Goal: Task Accomplishment & Management: Manage account settings

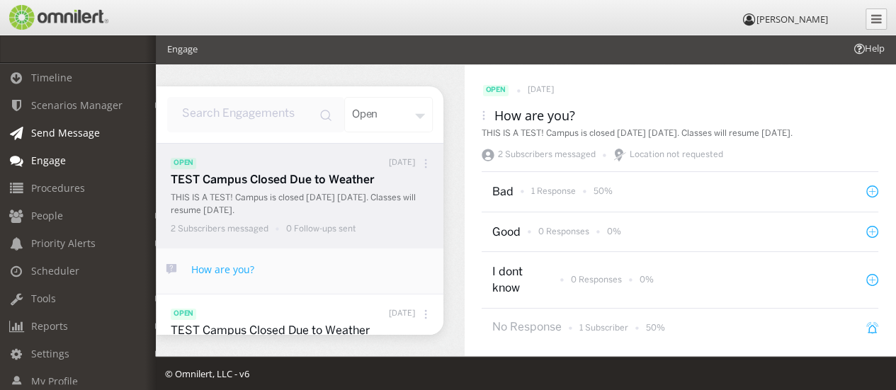
click at [95, 127] on span "Send Message" at bounding box center [65, 132] width 69 height 13
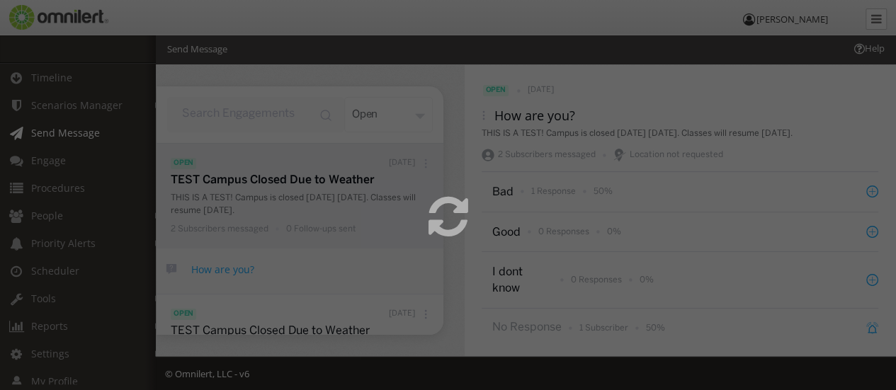
select select
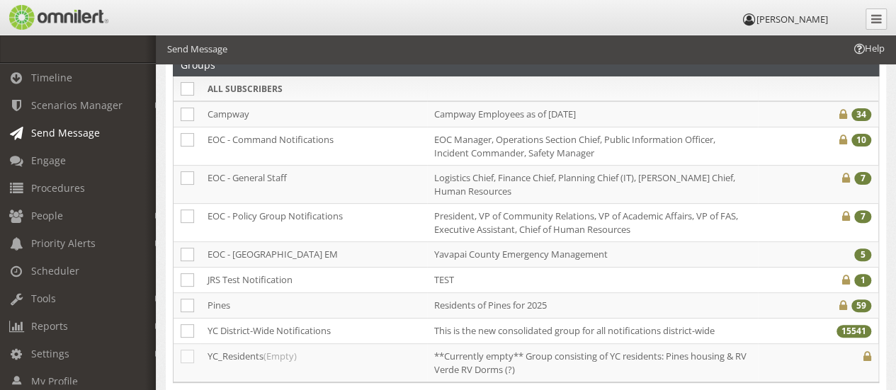
scroll to position [131, 0]
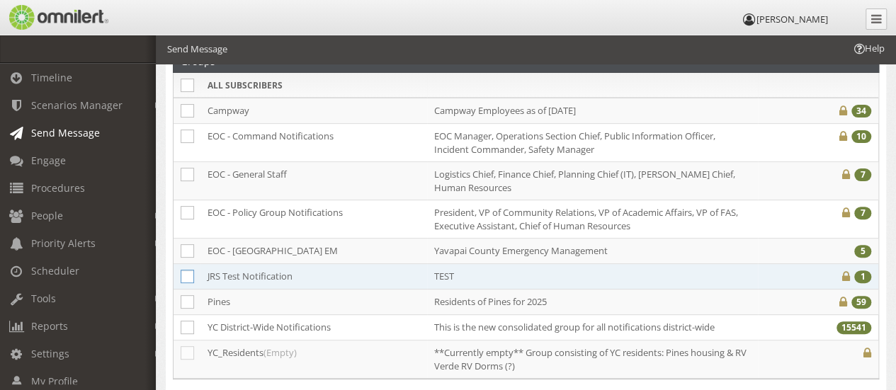
click at [186, 274] on icon at bounding box center [187, 276] width 13 height 13
checkbox input "true"
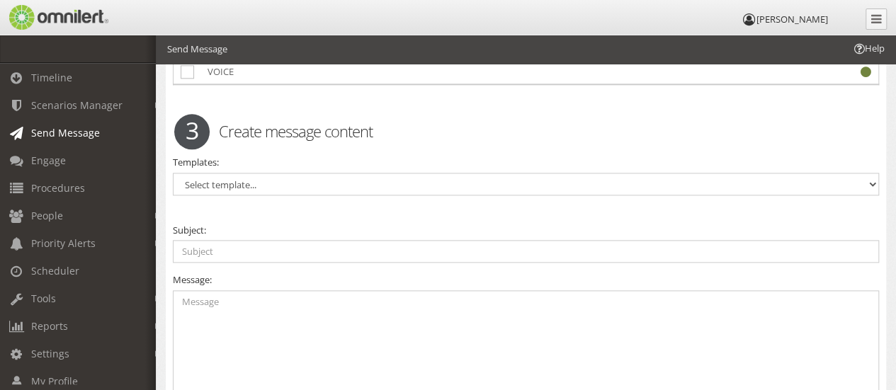
scroll to position [840, 0]
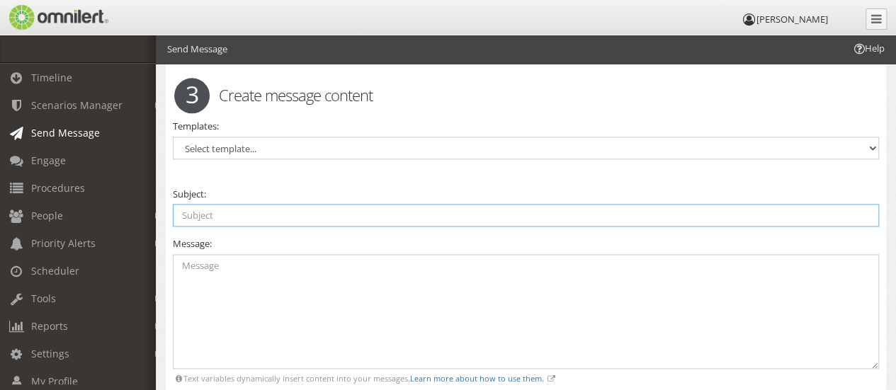
click at [184, 210] on input "text" at bounding box center [526, 215] width 706 height 23
type input "Test"
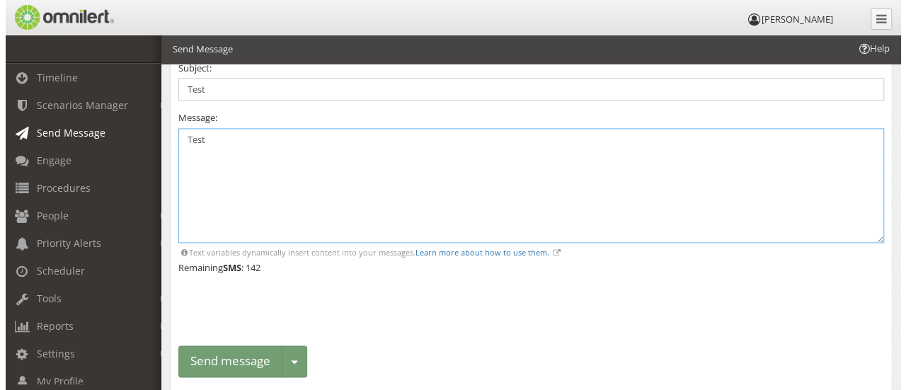
scroll to position [1010, 0]
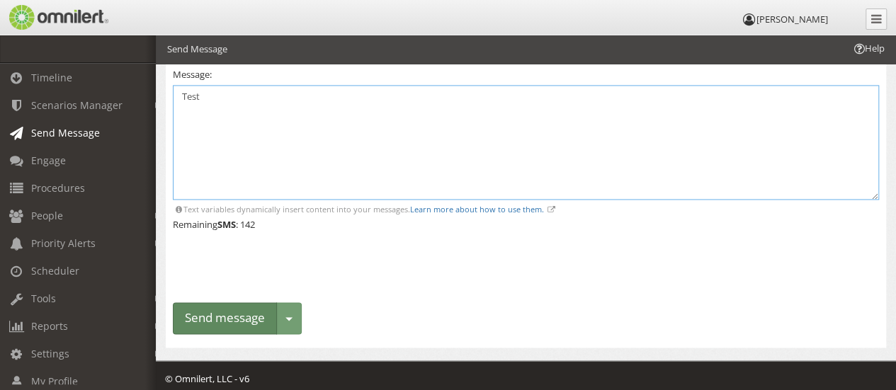
type textarea "Test"
click at [186, 302] on button "Send message" at bounding box center [225, 318] width 104 height 32
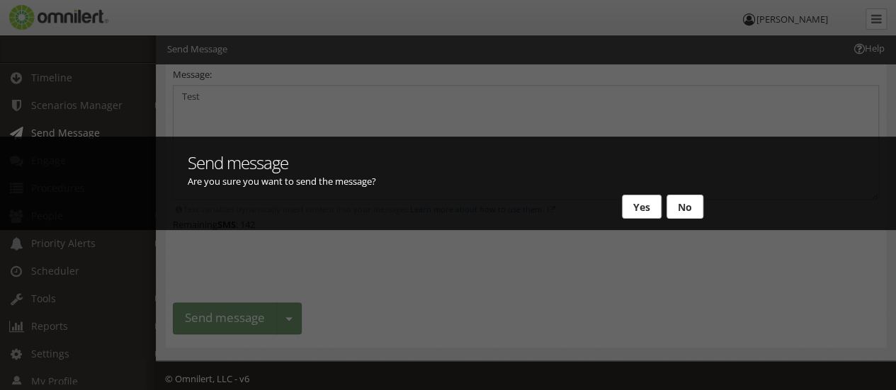
click at [650, 209] on button "Yes" at bounding box center [642, 207] width 40 height 24
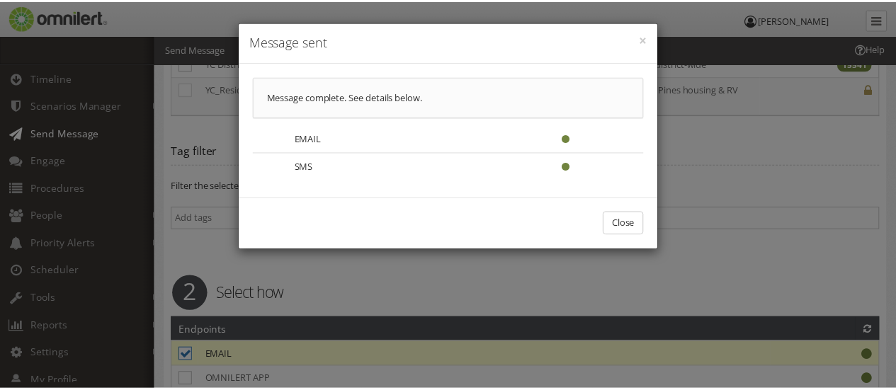
scroll to position [0, 0]
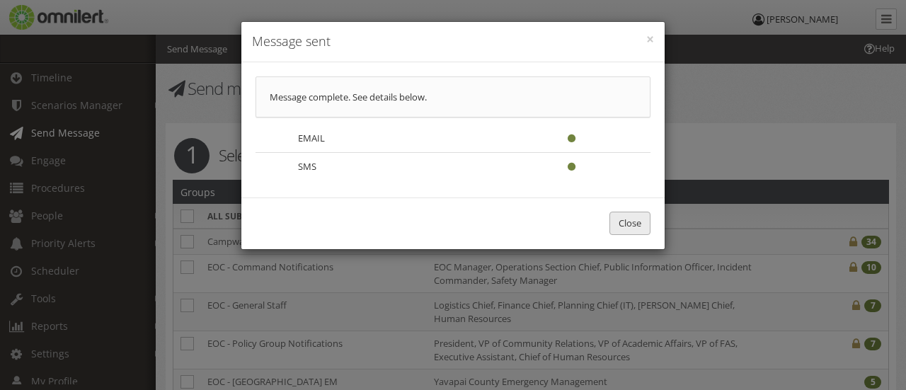
click at [627, 219] on button "Close" at bounding box center [630, 223] width 41 height 23
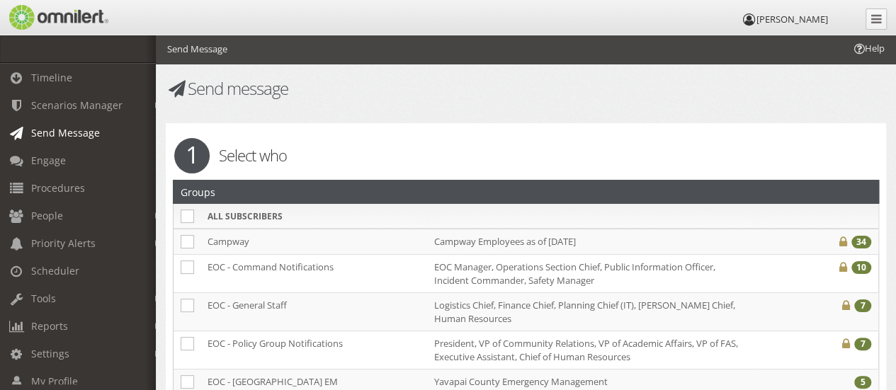
select select
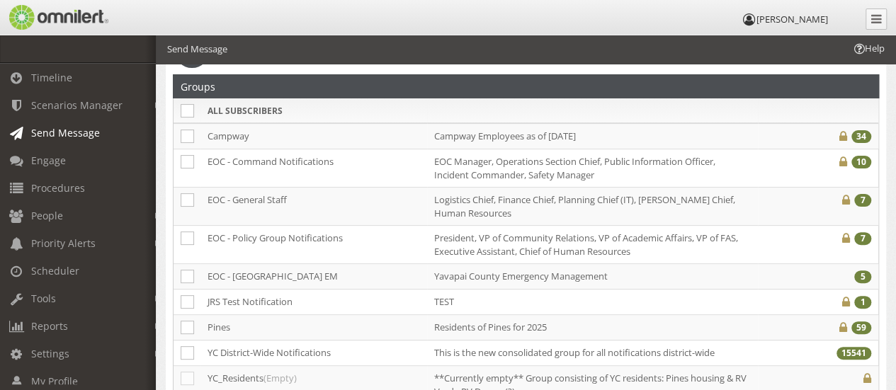
scroll to position [113, 0]
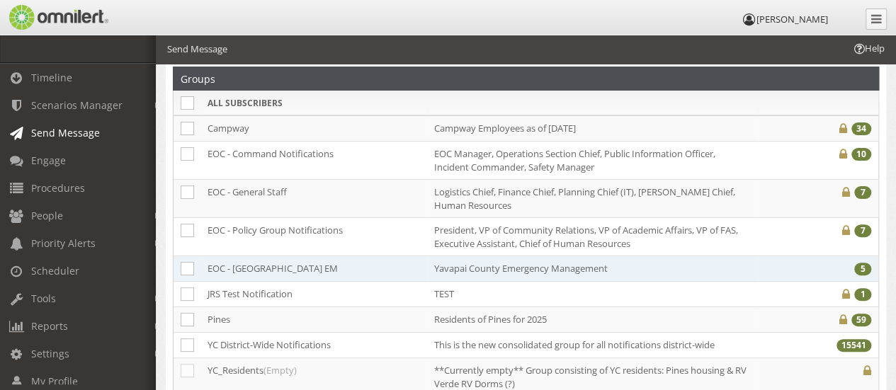
click at [242, 268] on td "EOC - [GEOGRAPHIC_DATA] EM" at bounding box center [313, 268] width 227 height 25
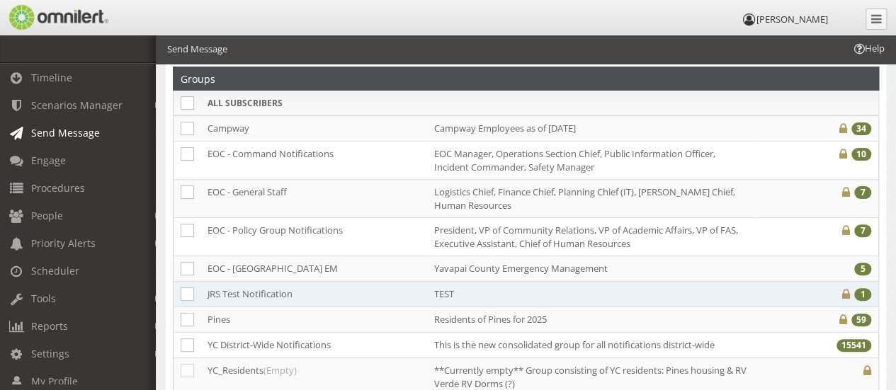
click at [480, 295] on td "TEST" at bounding box center [592, 294] width 331 height 25
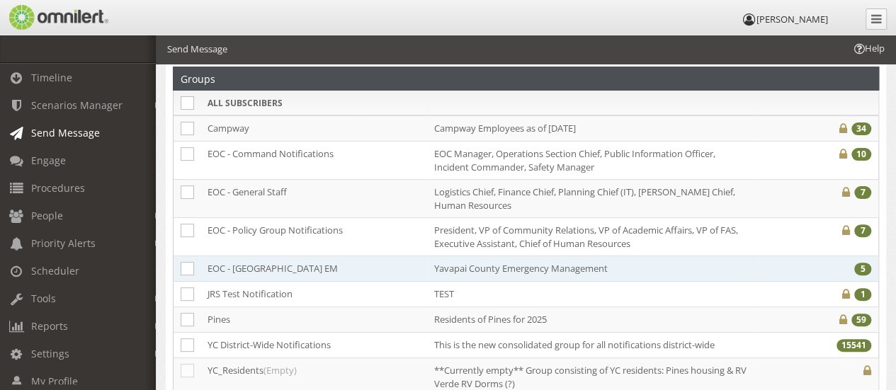
click at [525, 265] on td "Yavapai County Emergency Management" at bounding box center [592, 268] width 331 height 25
click at [392, 269] on td "EOC - [GEOGRAPHIC_DATA] EM" at bounding box center [313, 268] width 227 height 25
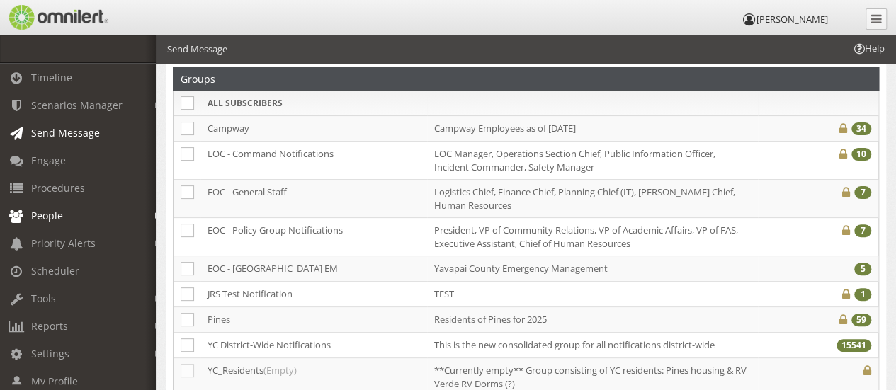
click at [57, 214] on span "People" at bounding box center [47, 215] width 32 height 13
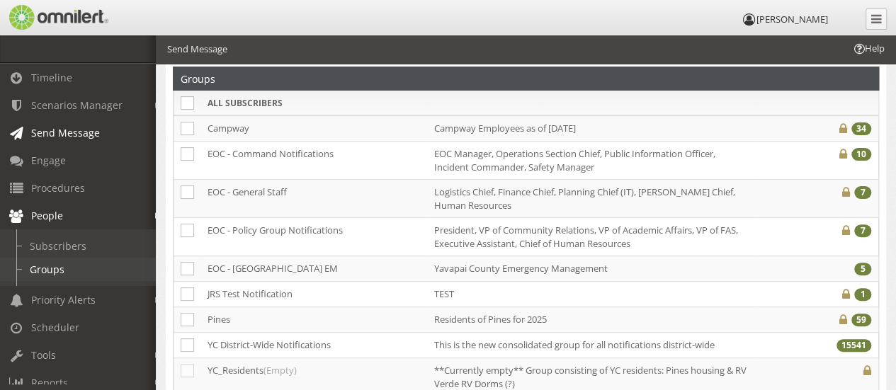
click at [47, 263] on link "Groups" at bounding box center [84, 269] width 168 height 23
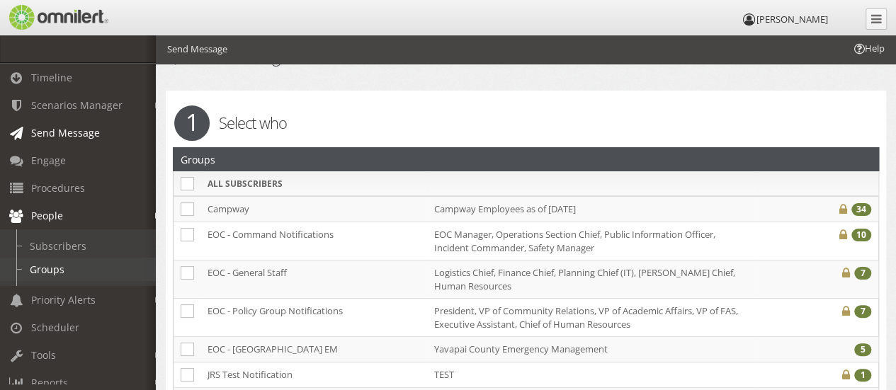
select select
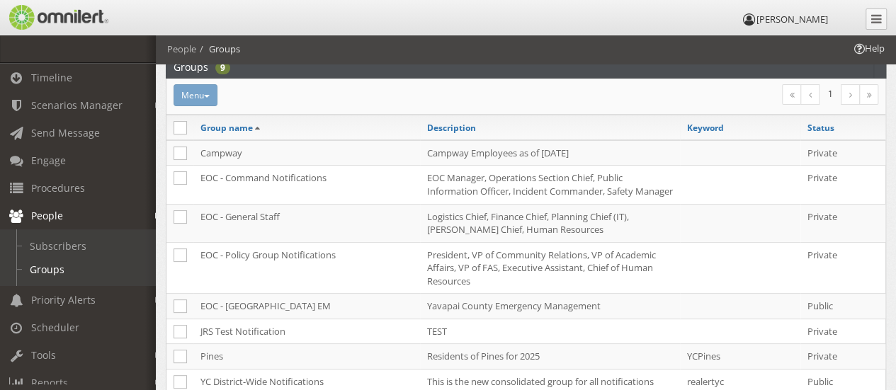
scroll to position [108, 0]
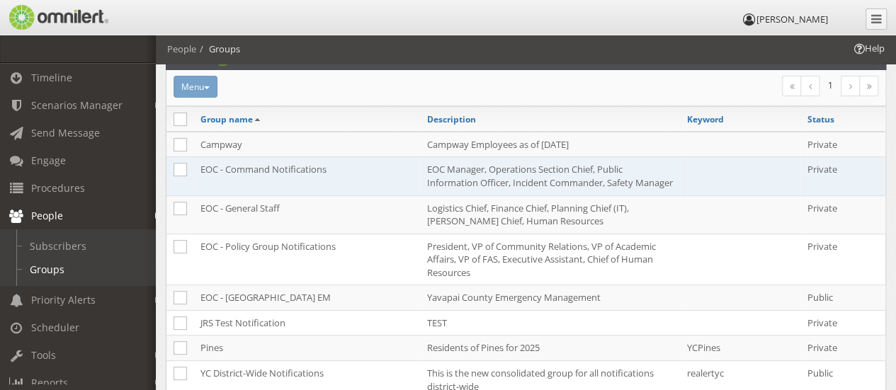
click at [459, 178] on td "EOC Manager, Operations Section Chief, Public Information Officer, Incident Com…" at bounding box center [550, 176] width 260 height 38
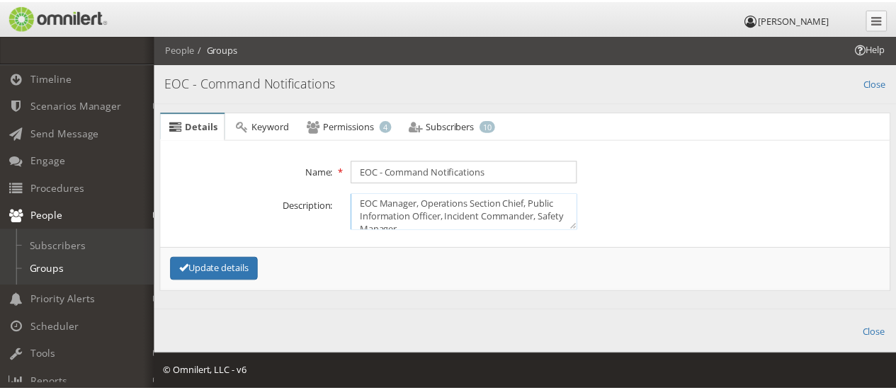
scroll to position [0, 0]
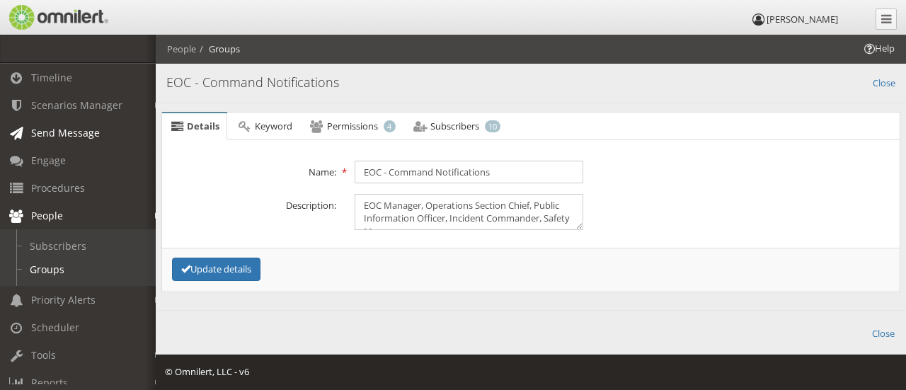
click at [52, 132] on span "Send Message" at bounding box center [65, 132] width 69 height 13
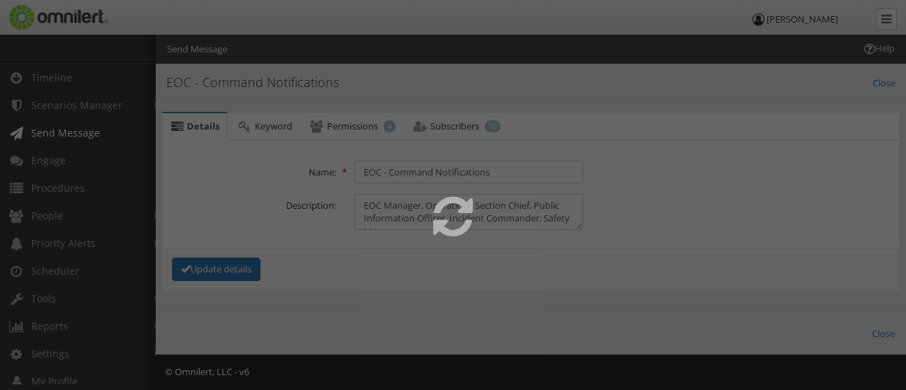
select select
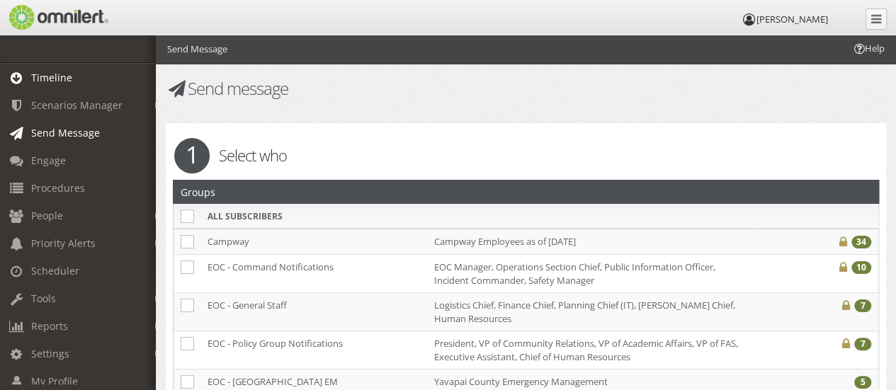
click at [48, 76] on span "Timeline" at bounding box center [51, 77] width 41 height 13
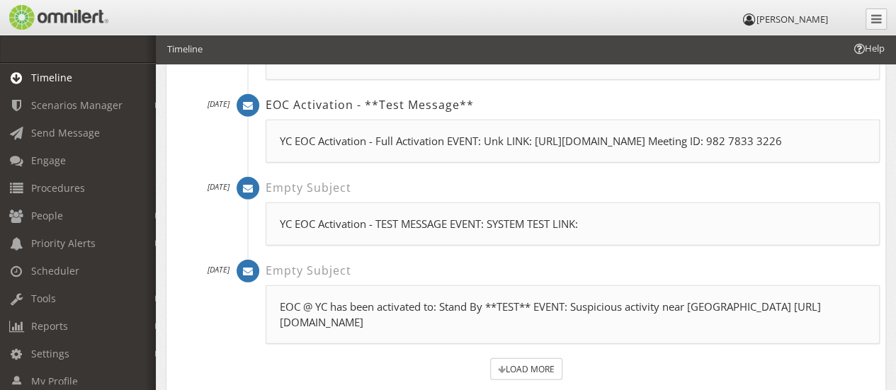
scroll to position [1999, 0]
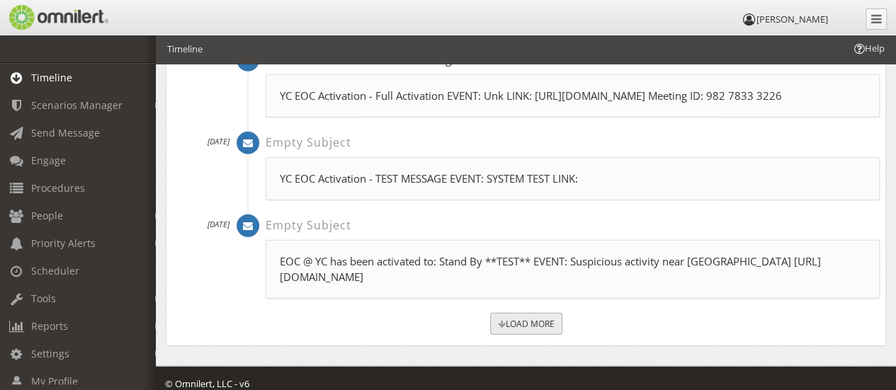
click at [542, 313] on link "LOAD MORE" at bounding box center [526, 324] width 72 height 22
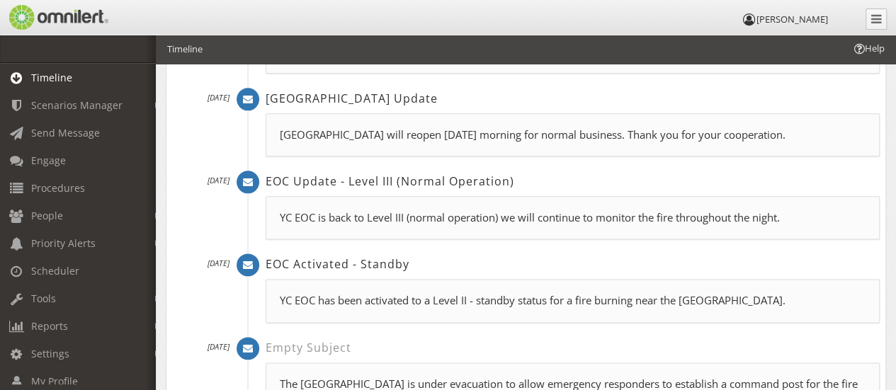
scroll to position [400, 0]
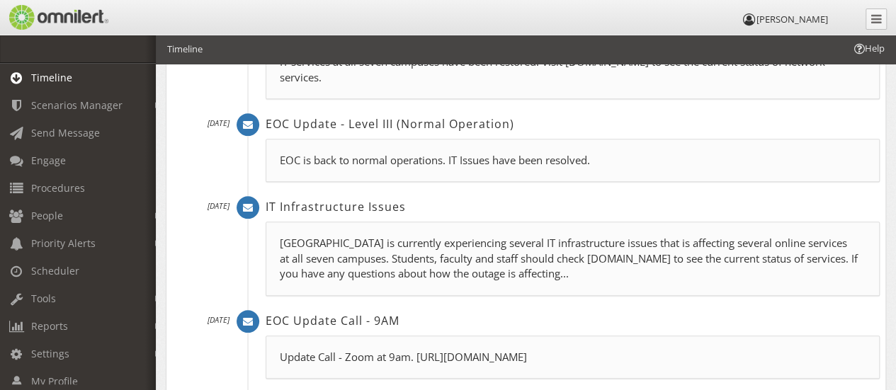
click at [86, 49] on span at bounding box center [78, 49] width 156 height 28
click at [155, 215] on em at bounding box center [158, 216] width 6 height 8
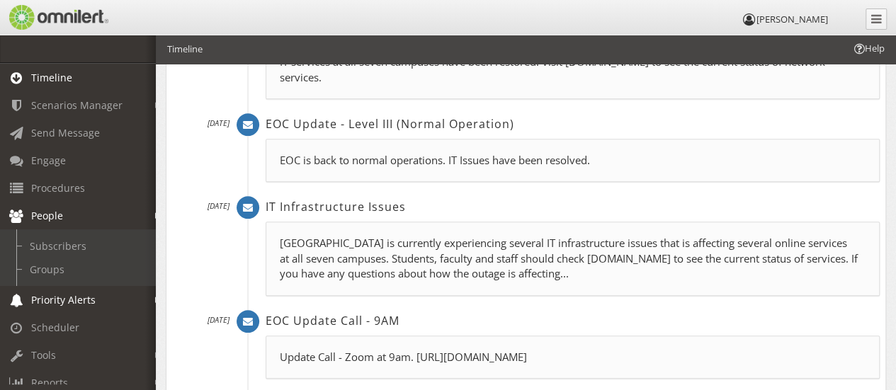
click at [155, 301] on em at bounding box center [158, 301] width 6 height 8
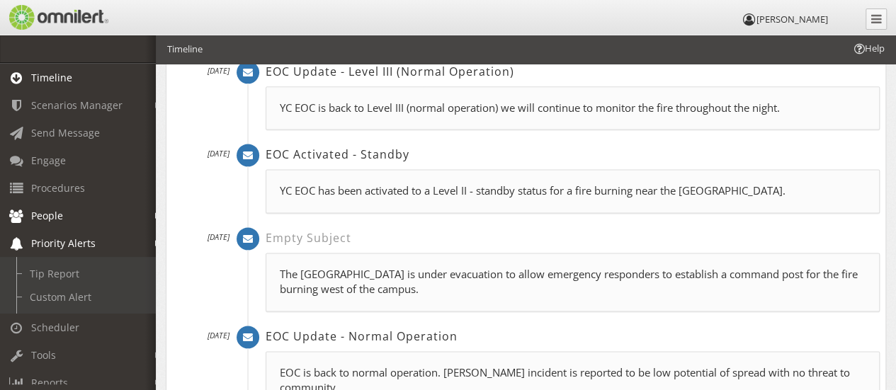
scroll to position [925, 0]
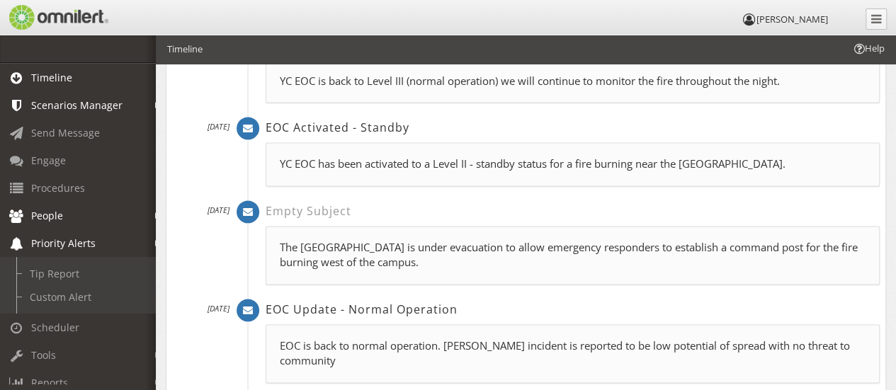
click at [84, 100] on span "Scenarios Manager" at bounding box center [76, 104] width 91 height 13
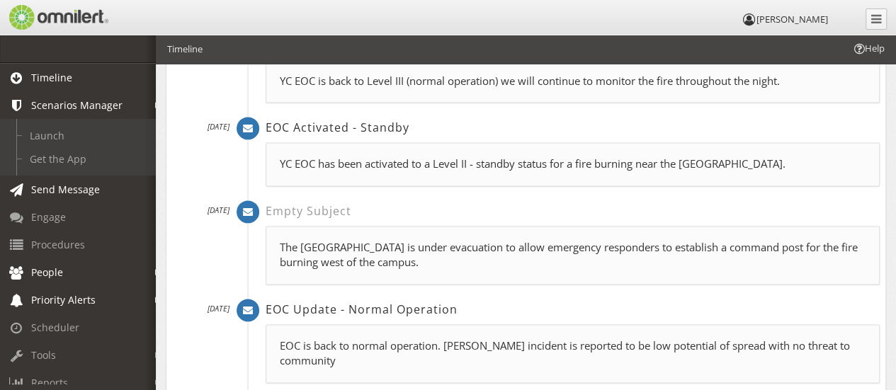
click at [96, 190] on span "Send Message" at bounding box center [65, 189] width 69 height 13
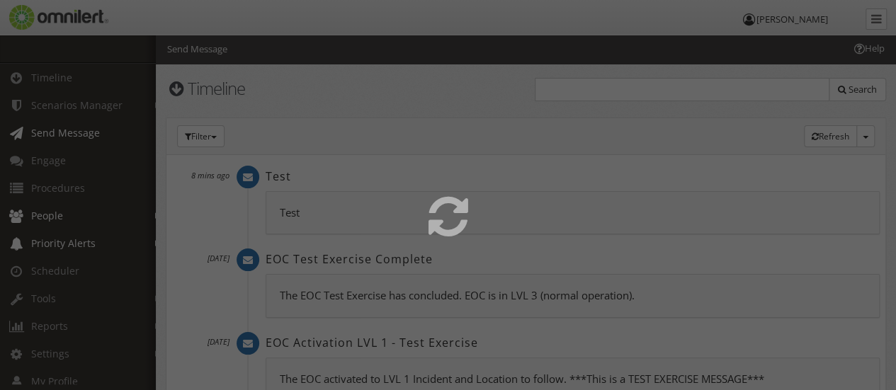
select select
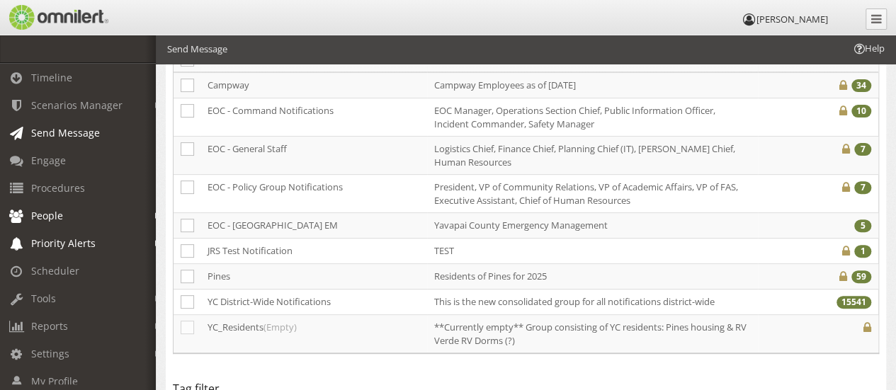
scroll to position [159, 0]
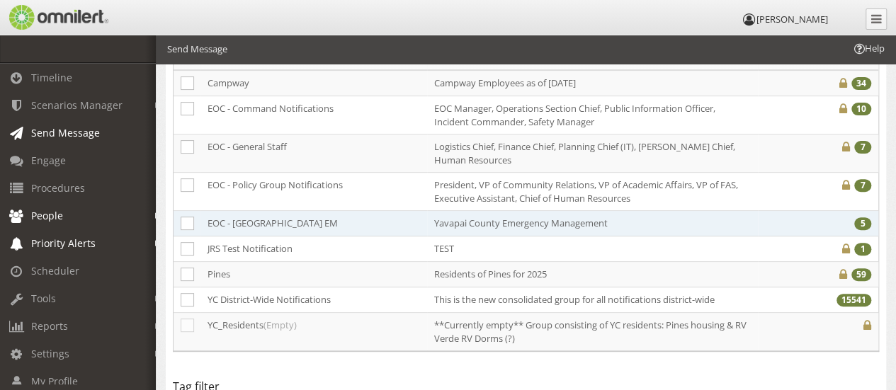
click at [753, 219] on td "Yavapai County Emergency Management" at bounding box center [592, 223] width 331 height 25
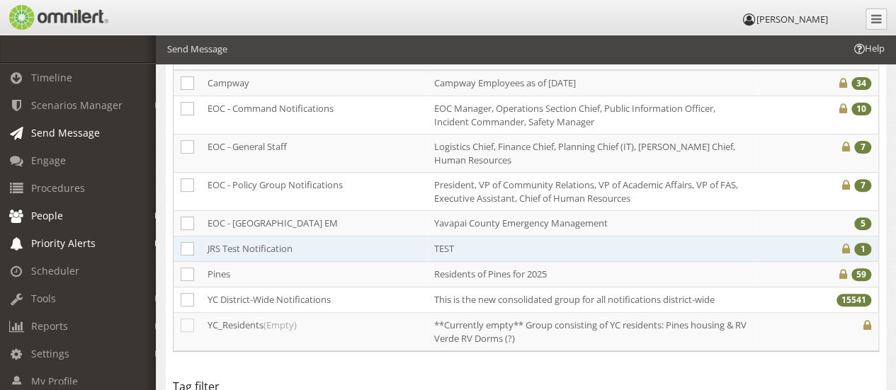
click at [290, 247] on td "JRS Test Notification" at bounding box center [313, 248] width 227 height 25
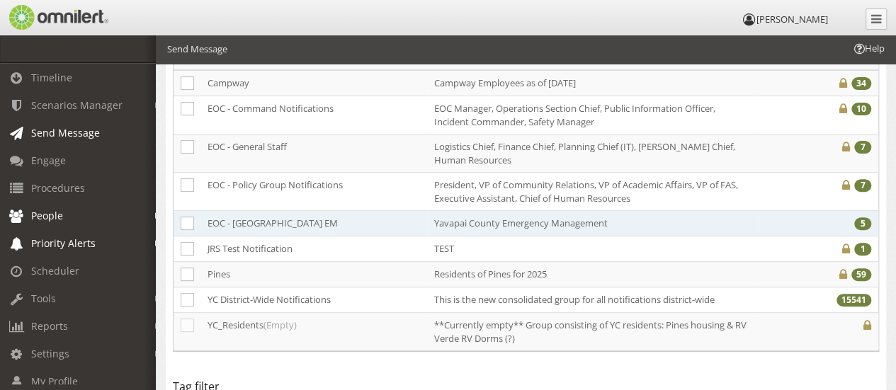
click at [319, 222] on td "EOC - [GEOGRAPHIC_DATA] EM" at bounding box center [313, 223] width 227 height 25
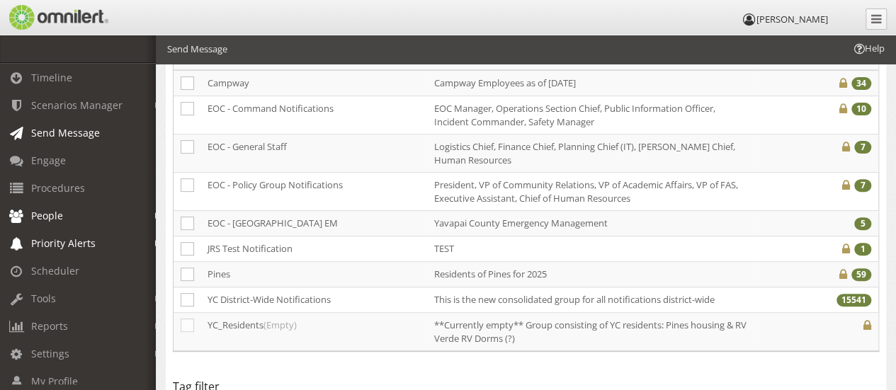
click at [54, 213] on span "People" at bounding box center [47, 215] width 32 height 13
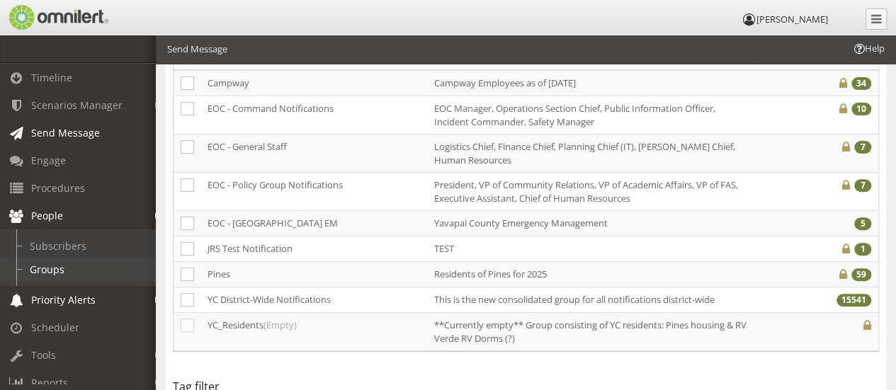
click at [46, 263] on link "Groups" at bounding box center [84, 269] width 168 height 23
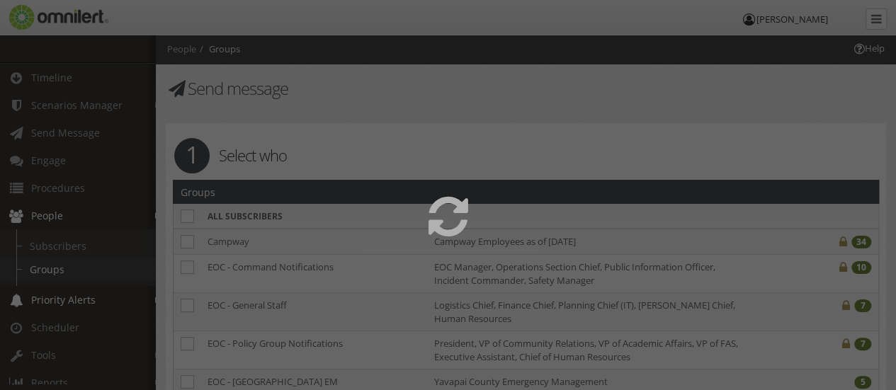
select select
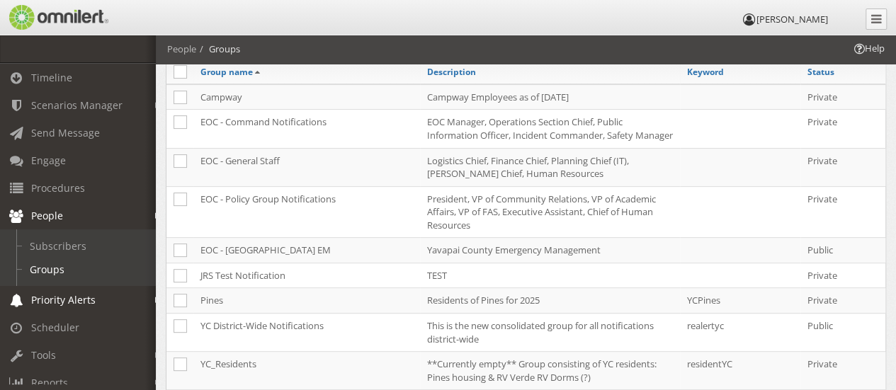
scroll to position [200, 0]
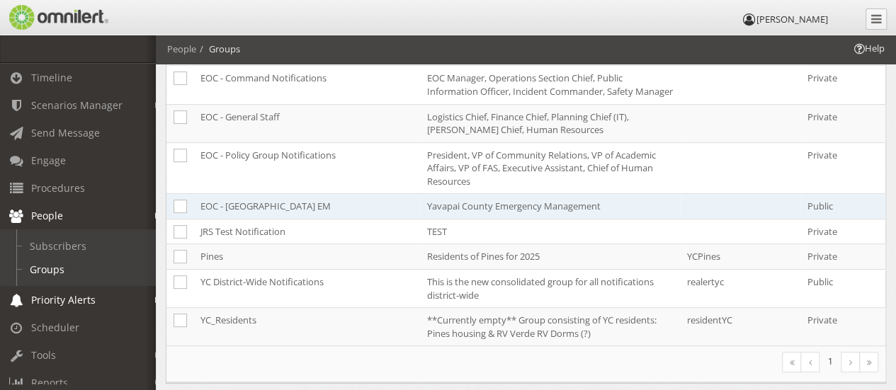
click at [549, 217] on td "Yavapai County Emergency Management" at bounding box center [550, 206] width 260 height 25
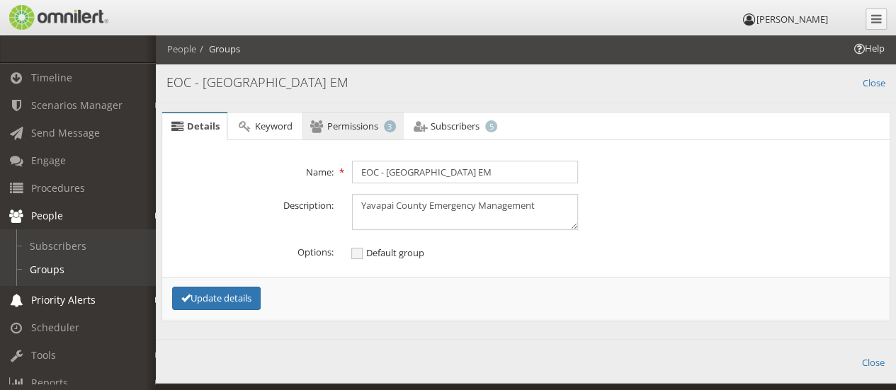
click at [345, 120] on span "Permissions" at bounding box center [352, 126] width 51 height 13
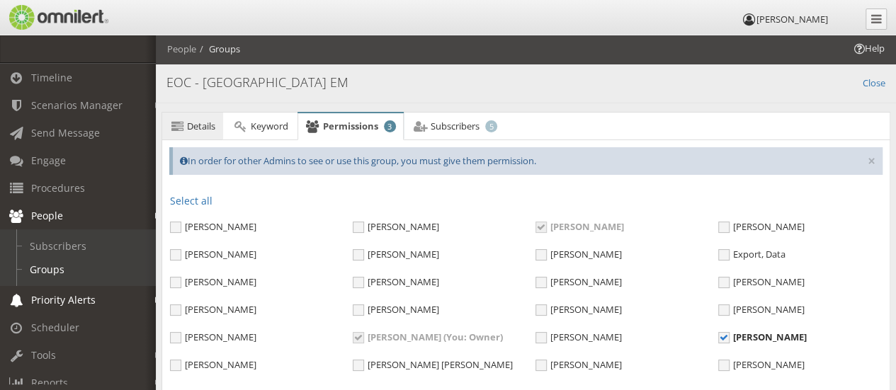
click at [183, 122] on icon at bounding box center [177, 126] width 16 height 9
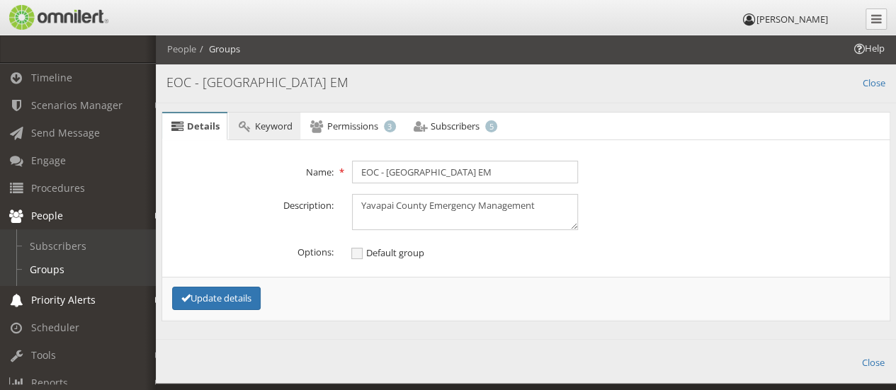
click at [276, 128] on span "Keyword" at bounding box center [274, 126] width 38 height 13
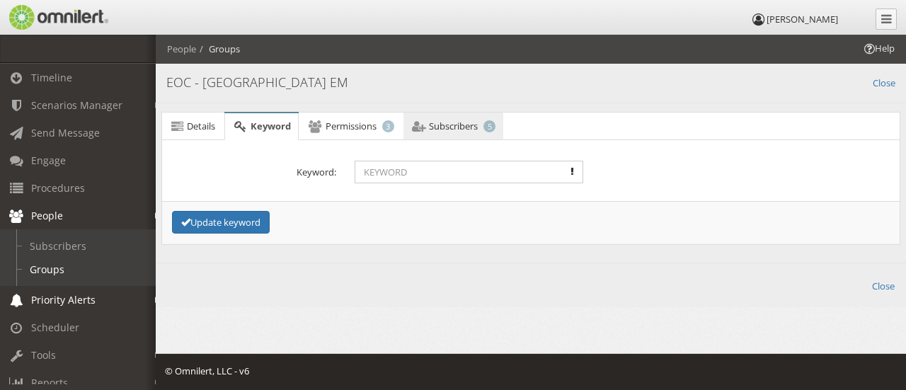
click at [470, 127] on span "Subscribers" at bounding box center [453, 126] width 49 height 13
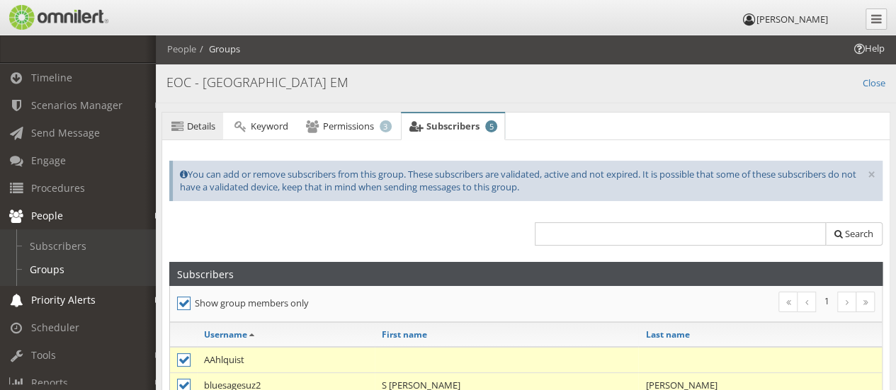
click at [181, 131] on icon at bounding box center [177, 126] width 16 height 9
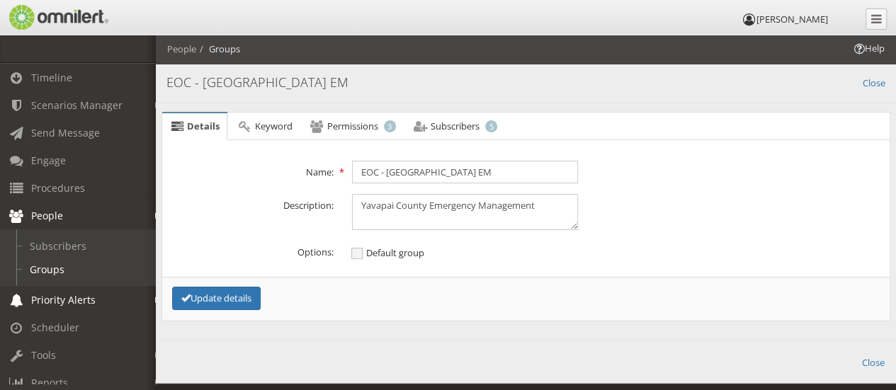
click at [885, 83] on div "Back Close EOC - [GEOGRAPHIC_DATA] EM" at bounding box center [526, 83] width 740 height 40
click at [881, 83] on link "Close" at bounding box center [873, 82] width 23 height 16
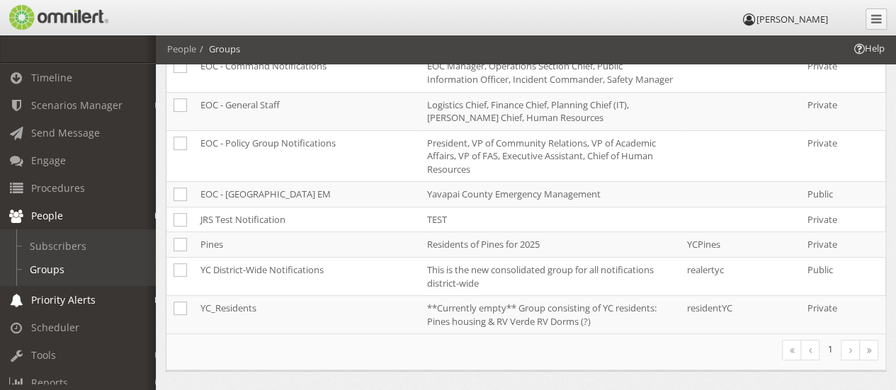
scroll to position [205, 0]
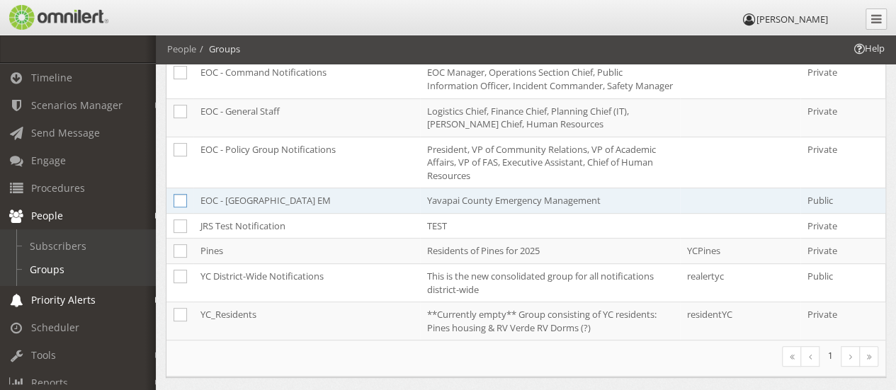
click at [178, 207] on icon at bounding box center [179, 200] width 13 height 13
checkbox input "true"
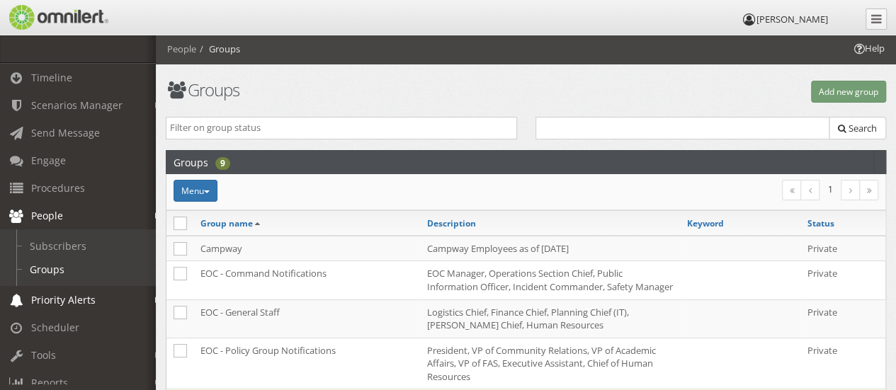
scroll to position [0, 0]
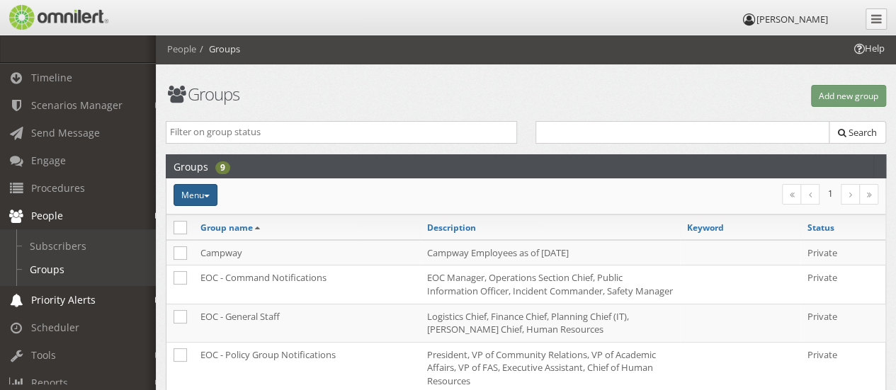
click at [208, 196] on span "button" at bounding box center [207, 196] width 6 height 3
click at [202, 218] on link "Make private" at bounding box center [229, 221] width 112 height 18
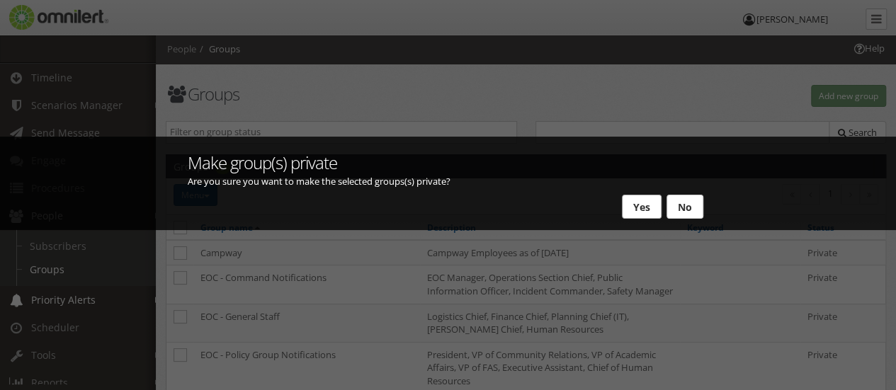
click at [639, 208] on button "Yes" at bounding box center [642, 207] width 40 height 24
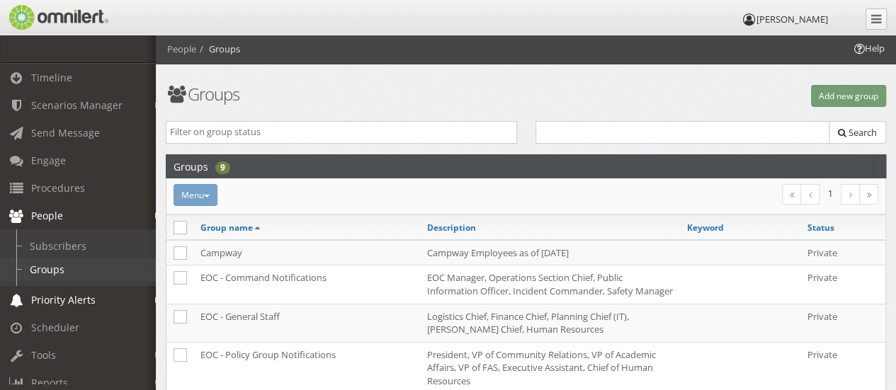
click at [45, 265] on link "Groups" at bounding box center [84, 269] width 168 height 23
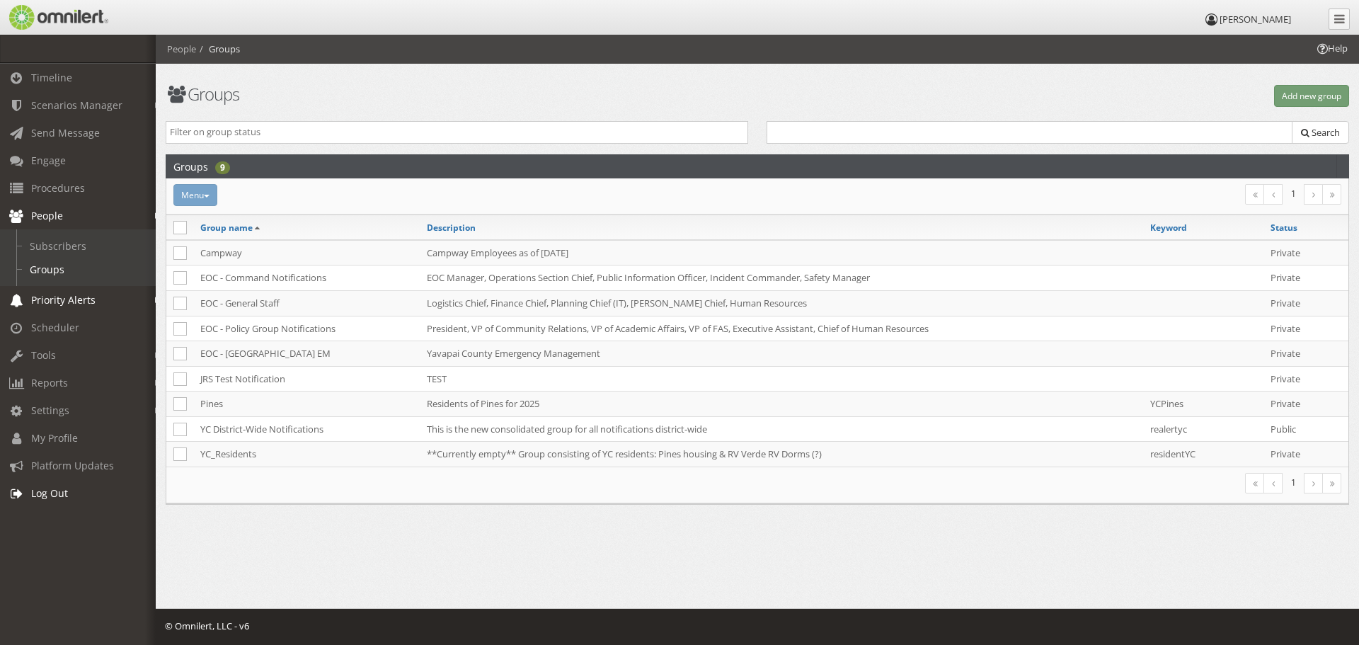
click at [53, 389] on link "Log Out" at bounding box center [84, 493] width 168 height 28
